Goal: Transaction & Acquisition: Book appointment/travel/reservation

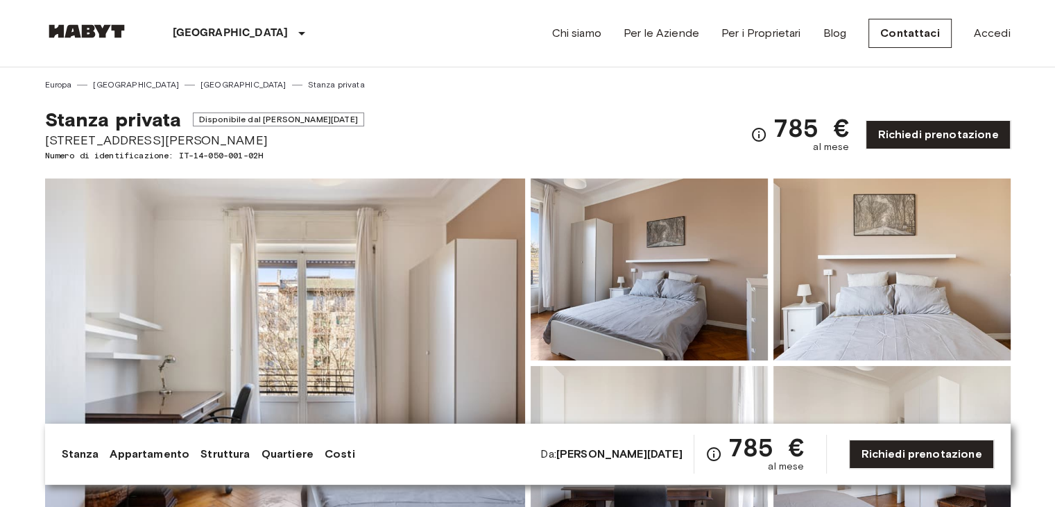
click at [94, 26] on img at bounding box center [86, 31] width 83 height 14
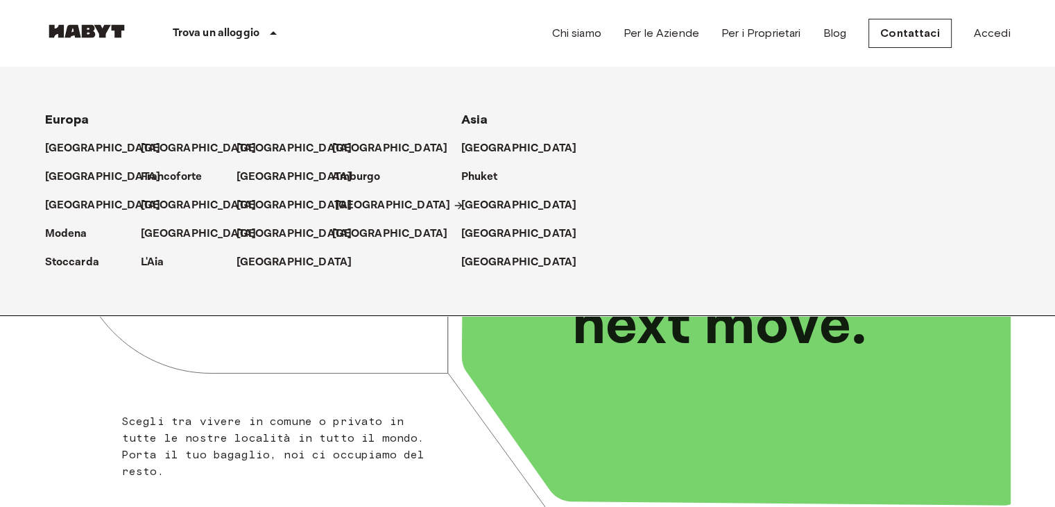
click at [337, 204] on p "[GEOGRAPHIC_DATA]" at bounding box center [393, 205] width 116 height 17
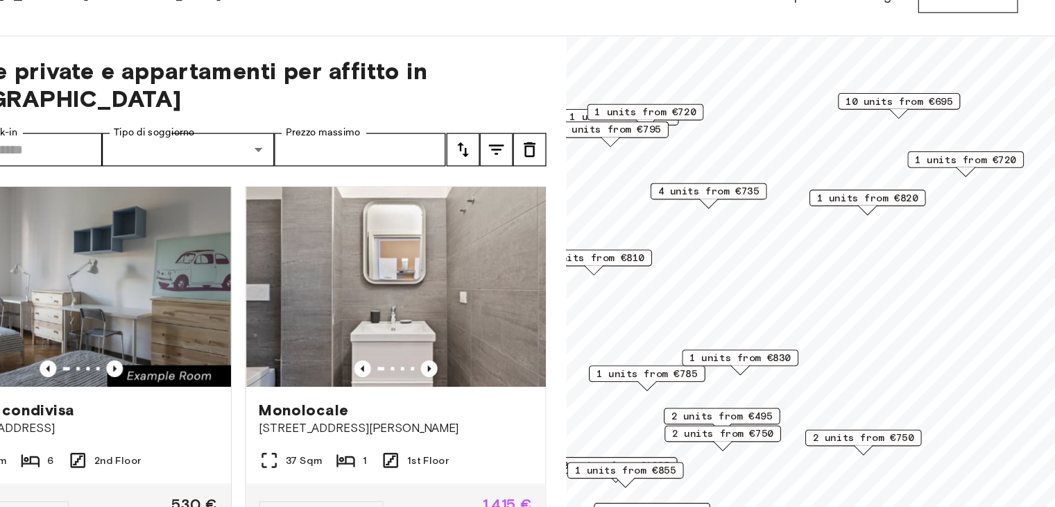
click at [853, 125] on span "10 units from €695" at bounding box center [853, 121] width 90 height 12
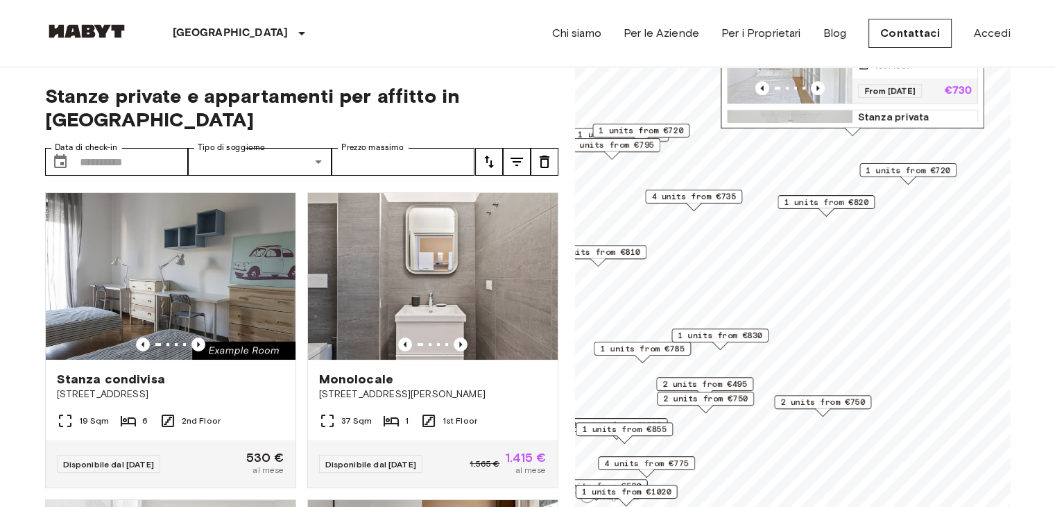
click at [877, 78] on div "Stanza privata 13 Sqm 8 1st Floor" at bounding box center [915, 49] width 125 height 58
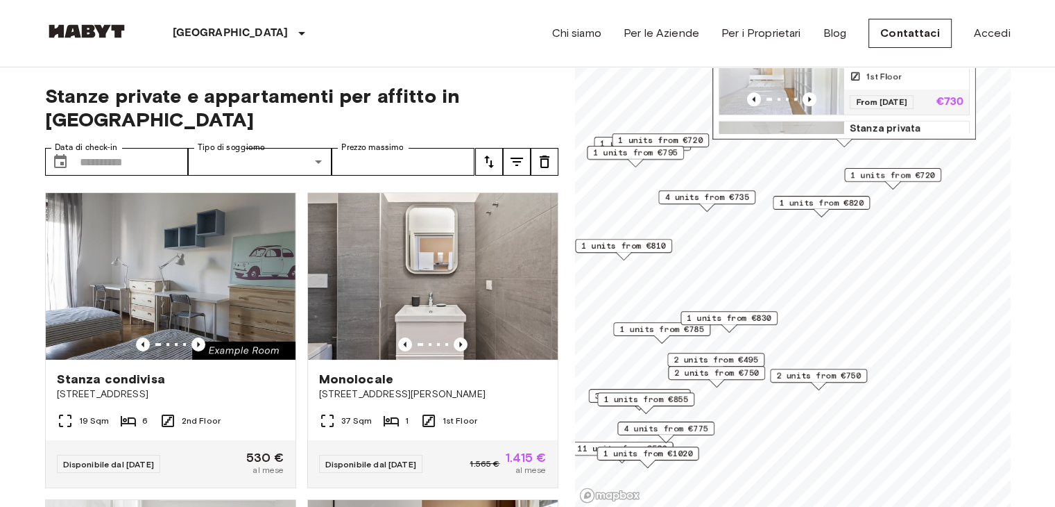
click at [736, 194] on span "4 units from €735" at bounding box center [707, 197] width 85 height 12
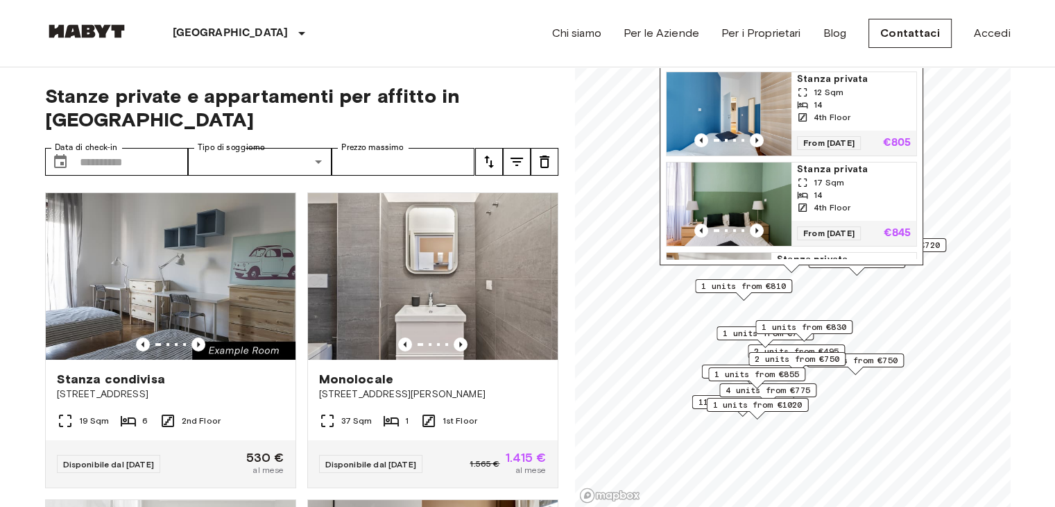
click at [829, 108] on div "14" at bounding box center [854, 105] width 114 height 12
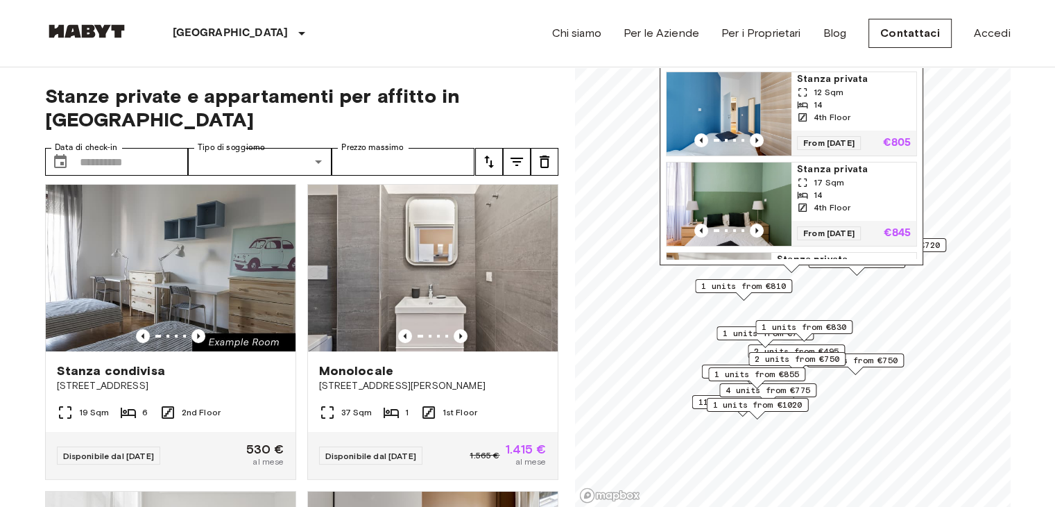
scroll to position [7, 0]
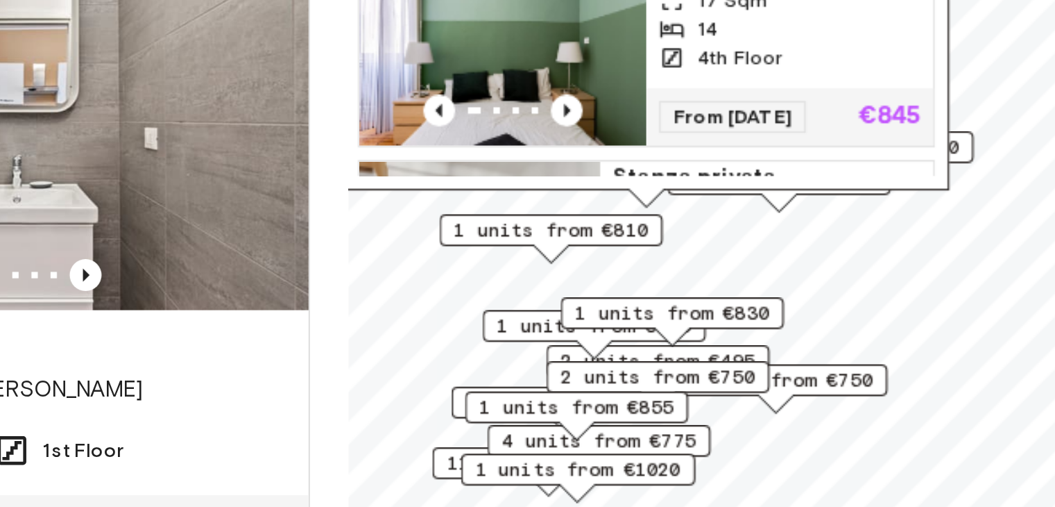
click at [752, 383] on span "2 units from €750" at bounding box center [710, 381] width 85 height 12
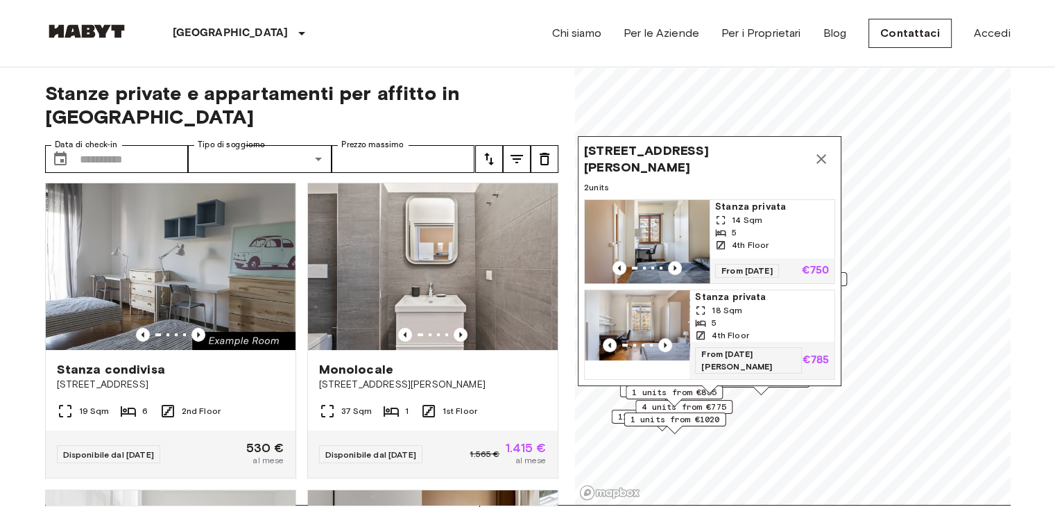
scroll to position [0, 0]
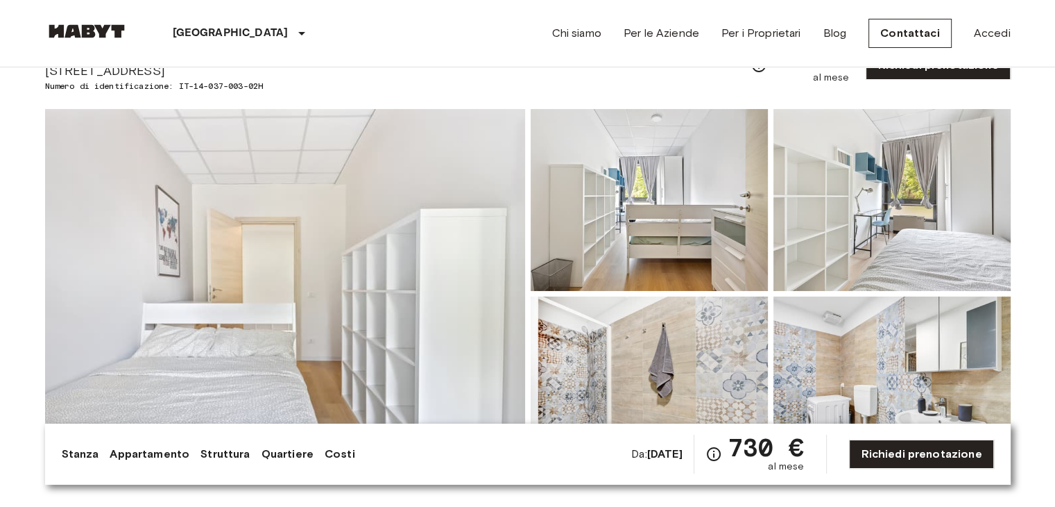
scroll to position [39, 0]
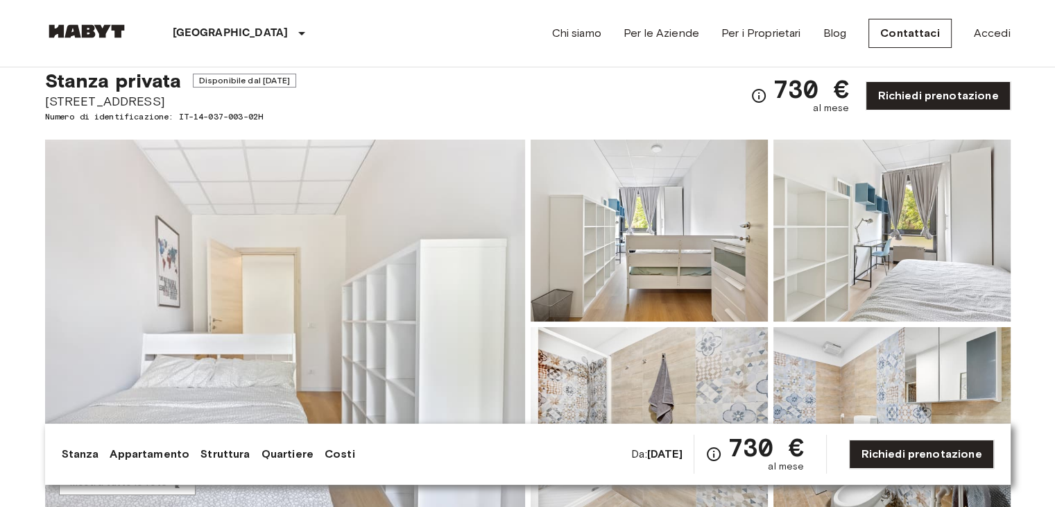
click at [484, 212] on img at bounding box center [285, 323] width 480 height 369
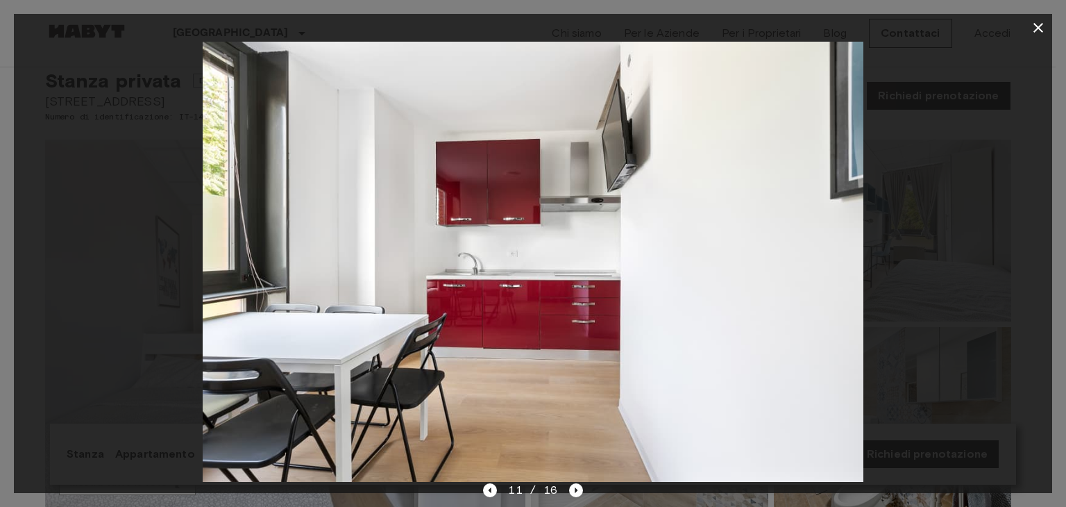
click at [1035, 24] on icon "button" at bounding box center [1038, 28] width 10 height 10
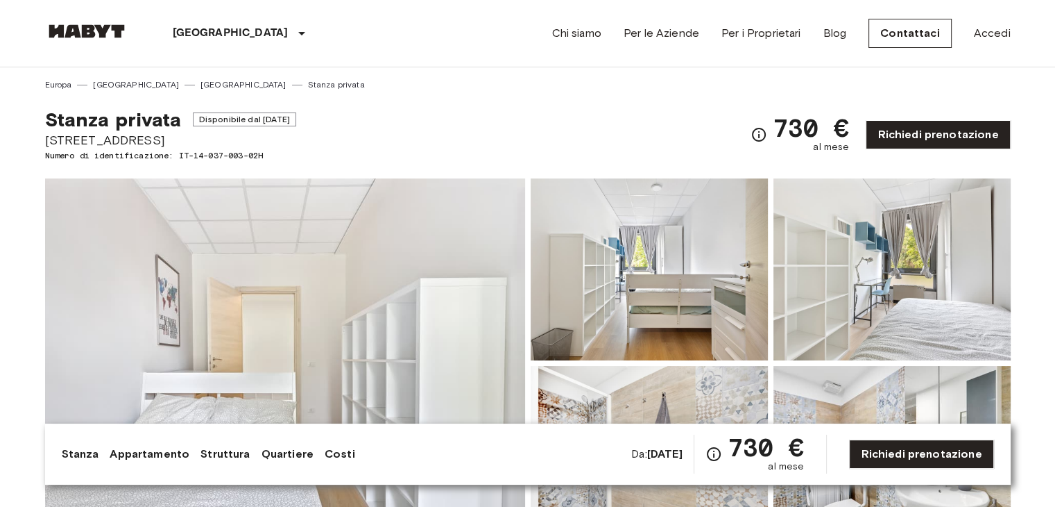
scroll to position [0, 0]
drag, startPoint x: 46, startPoint y: 142, endPoint x: 164, endPoint y: 137, distance: 117.4
click at [164, 137] on span "[STREET_ADDRESS]" at bounding box center [170, 140] width 251 height 18
copy span "[STREET_ADDRESS]"
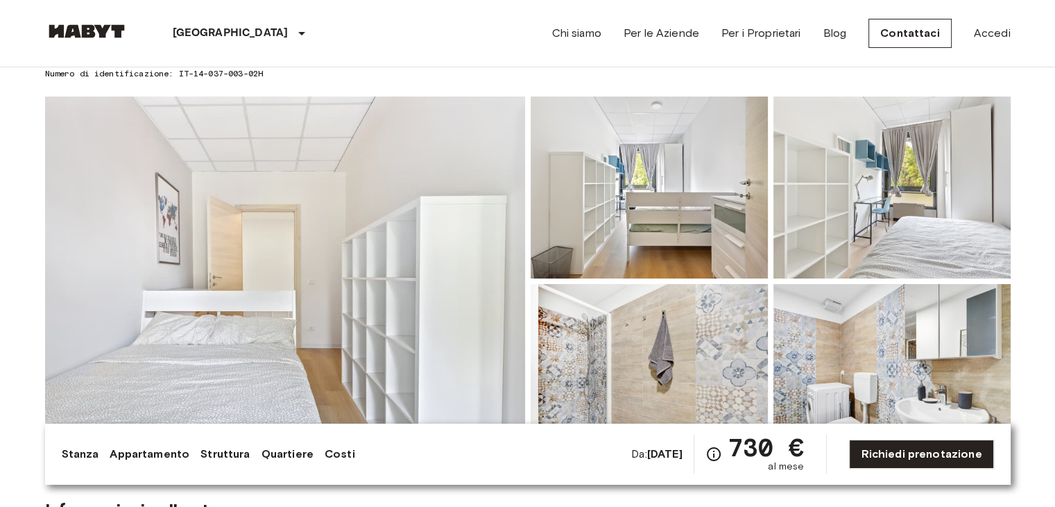
scroll to position [80, 0]
click at [436, 289] on img at bounding box center [285, 282] width 480 height 369
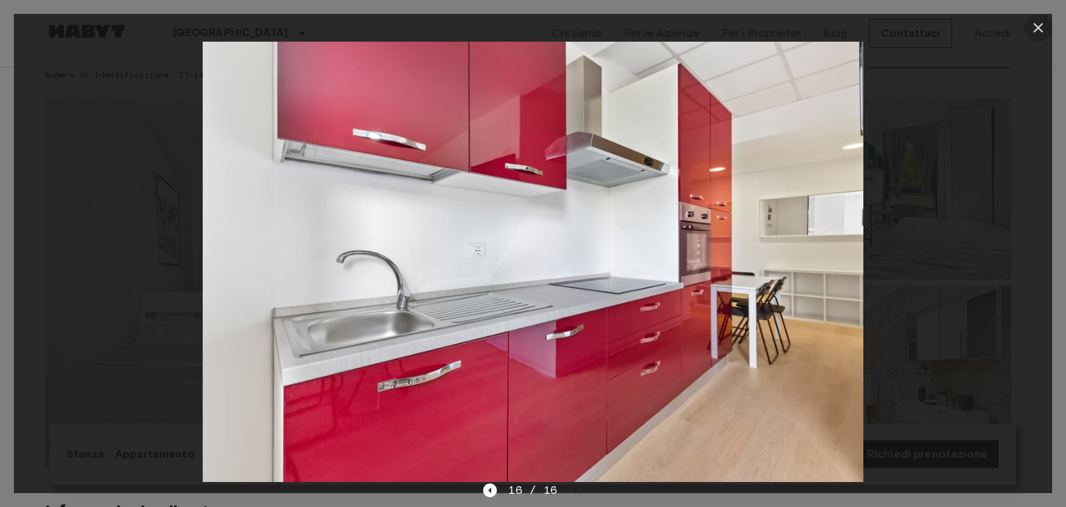
click at [1046, 30] on icon "button" at bounding box center [1038, 27] width 17 height 17
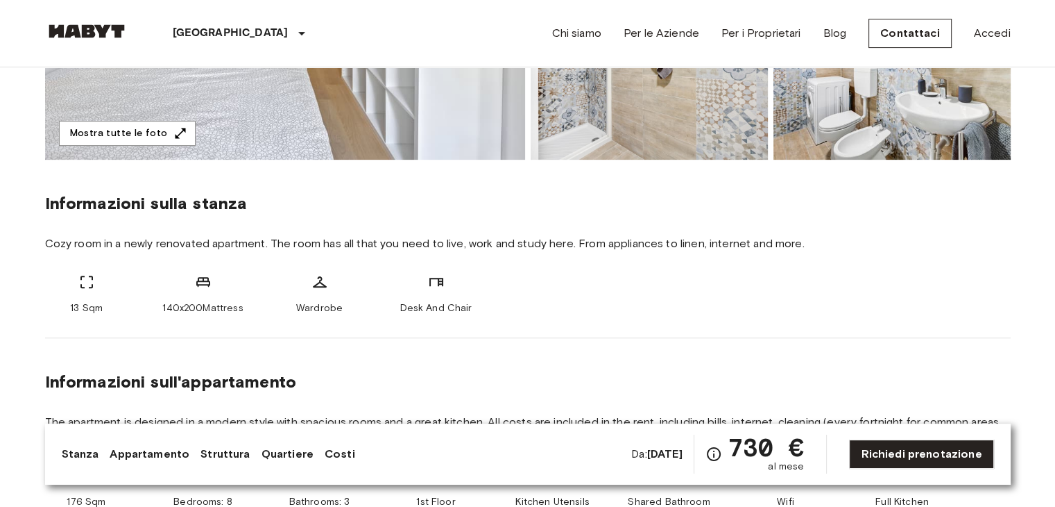
scroll to position [0, 0]
